Goal: Information Seeking & Learning: Learn about a topic

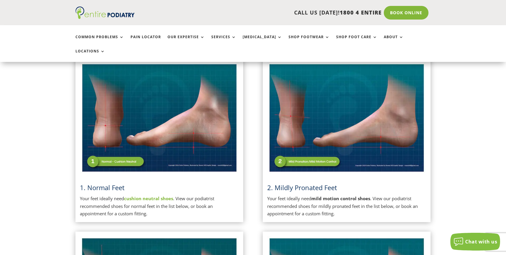
scroll to position [142, 0]
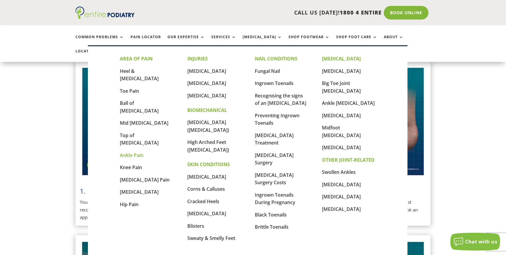
click at [143, 152] on link "Ankle Pain" at bounding box center [132, 155] width 24 height 7
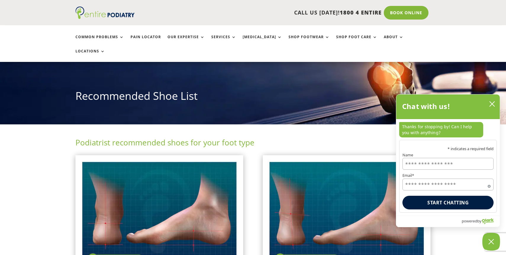
scroll to position [47, 0]
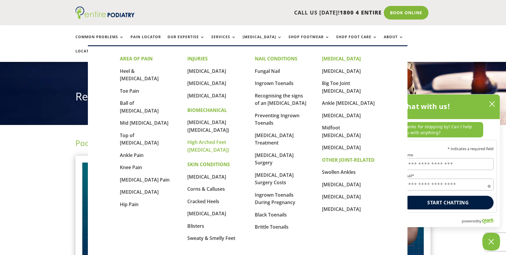
click at [209, 139] on link "High Arched Feet ([MEDICAL_DATA])" at bounding box center [208, 146] width 42 height 14
